Goal: Navigation & Orientation: Find specific page/section

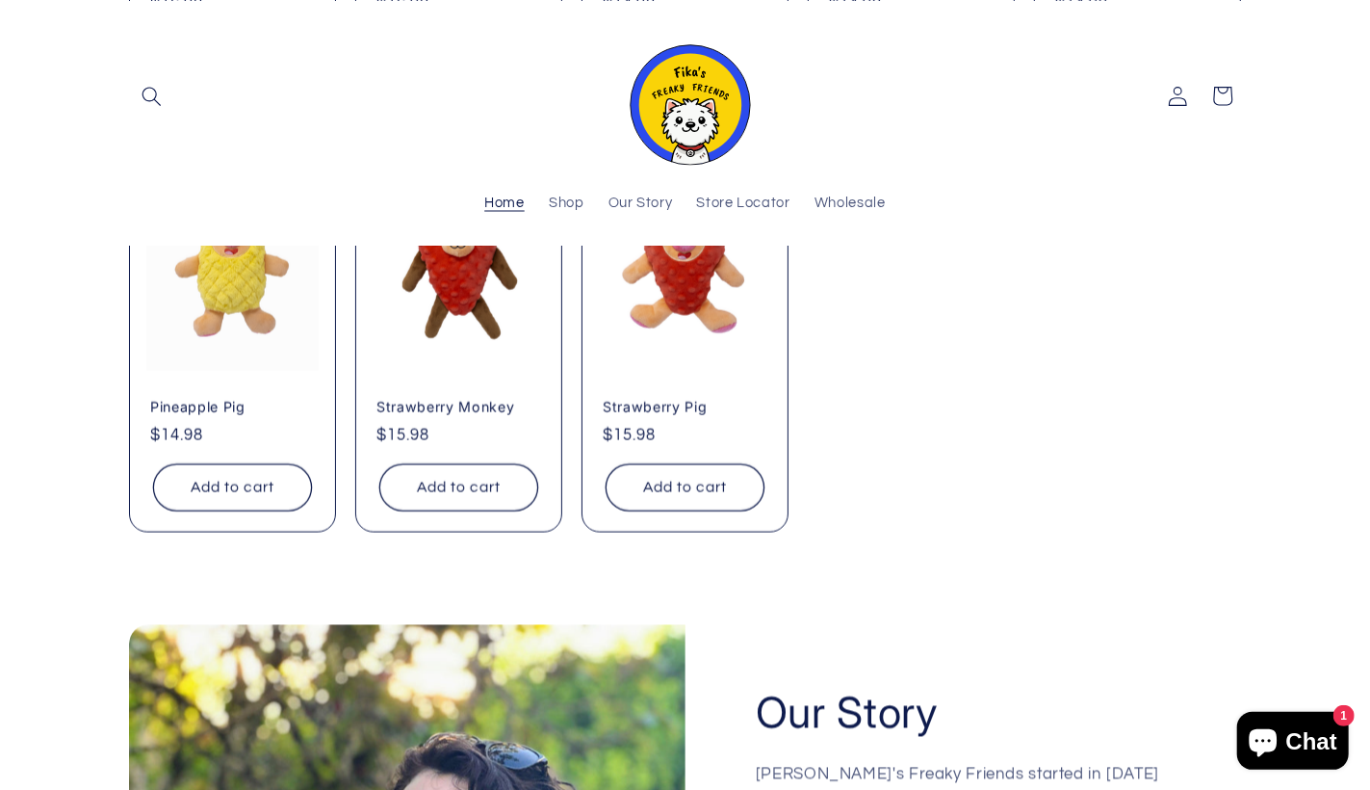
scroll to position [1866, 0]
click at [650, 210] on span "Our Story" at bounding box center [641, 204] width 65 height 18
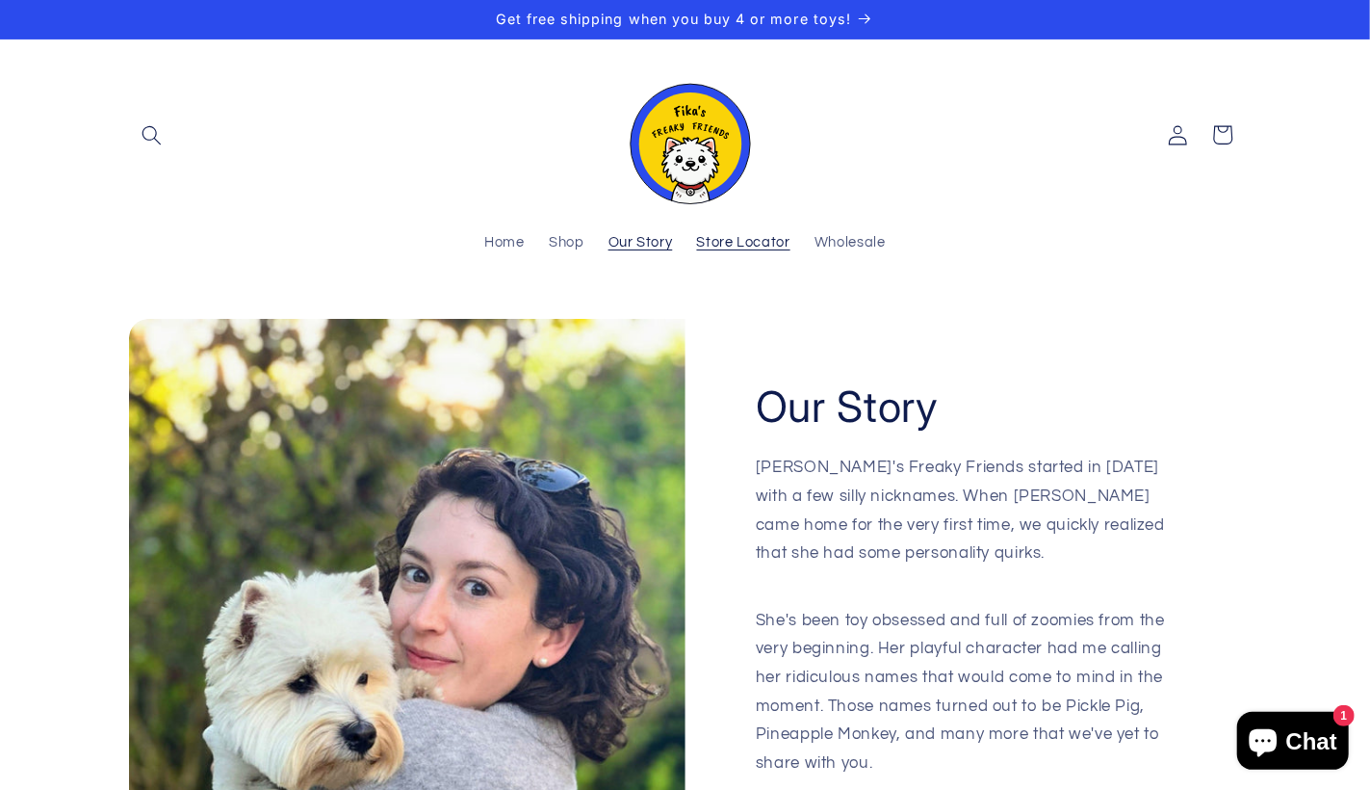
click at [747, 240] on span "Store Locator" at bounding box center [743, 243] width 93 height 18
